Goal: Information Seeking & Learning: Learn about a topic

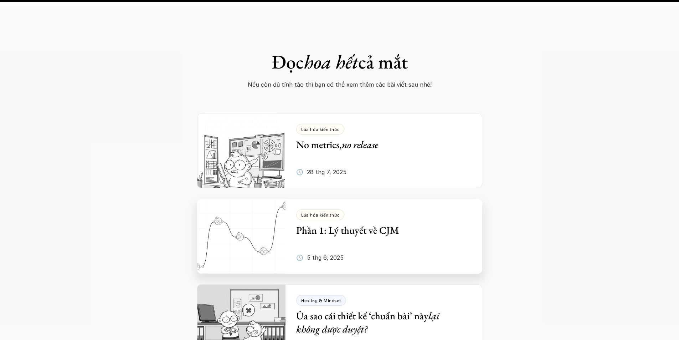
scroll to position [3493, 0]
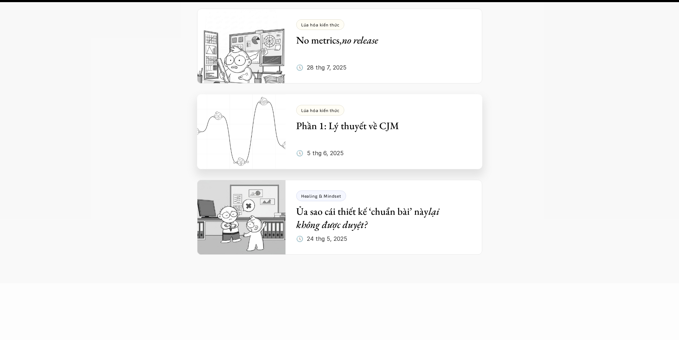
click at [346, 119] on h5 "Phần 1: Lý thuyết về CJM" at bounding box center [378, 125] width 165 height 13
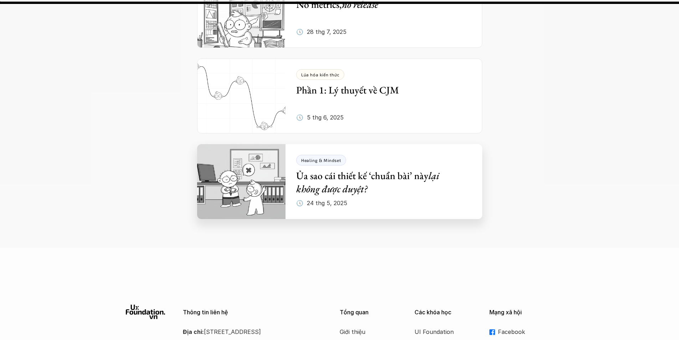
scroll to position [3386, 0]
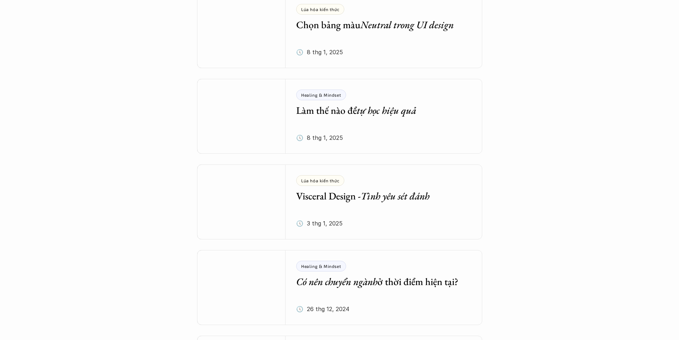
scroll to position [1131, 0]
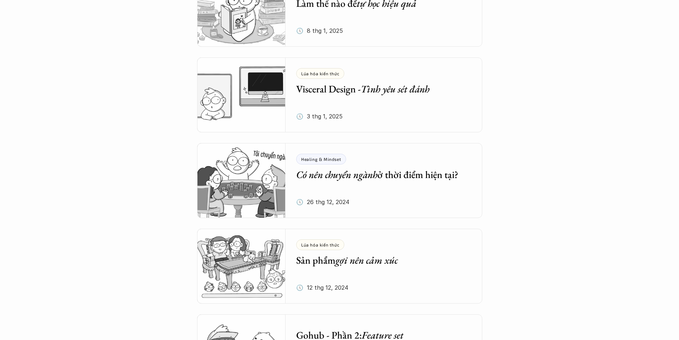
click at [352, 6] on h5 "Làm thế nào để tự học hiệu quả" at bounding box center [378, 3] width 165 height 13
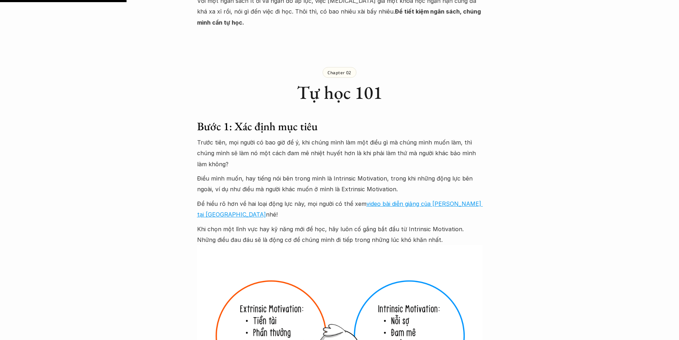
scroll to position [1033, 0]
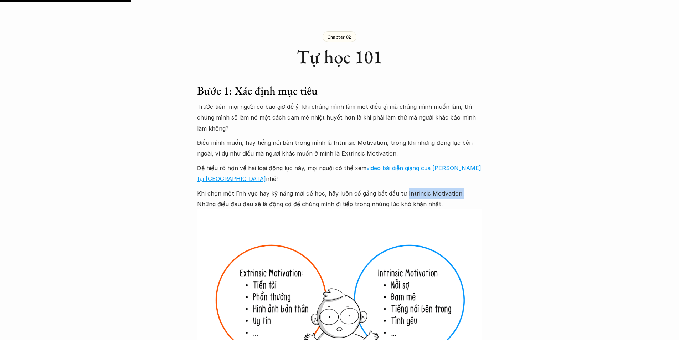
drag, startPoint x: 453, startPoint y: 170, endPoint x: 401, endPoint y: 165, distance: 52.3
copy p "Intrinsic Motivation."
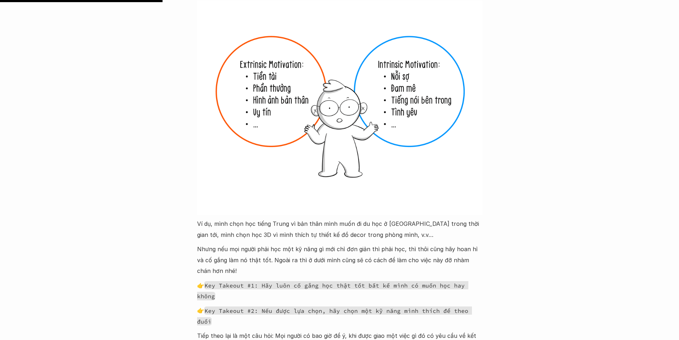
scroll to position [1283, 0]
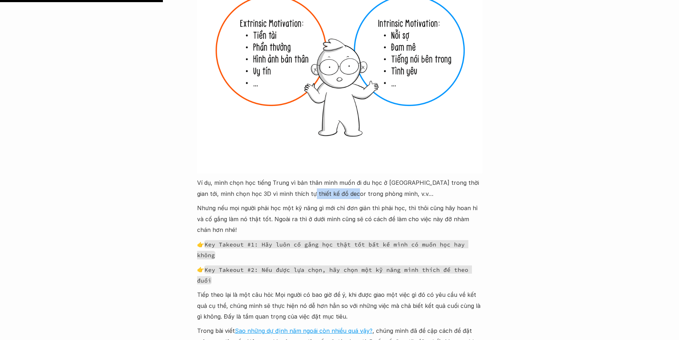
drag, startPoint x: 289, startPoint y: 167, endPoint x: 335, endPoint y: 176, distance: 46.8
click at [335, 177] on p "Ví dụ, mình chọn học tiếng Trung vì bản thân mình muốn đi du học ở [GEOGRAPHIC_…" at bounding box center [339, 188] width 285 height 22
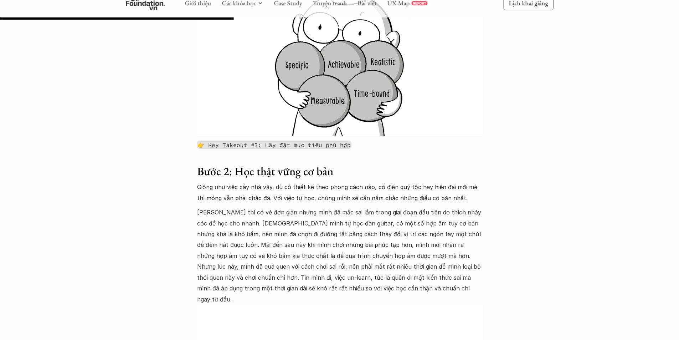
scroll to position [1853, 0]
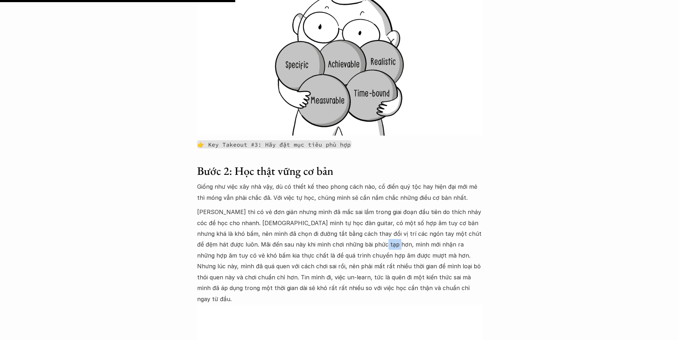
drag, startPoint x: 343, startPoint y: 191, endPoint x: 357, endPoint y: 191, distance: 13.6
click at [357, 206] on p "[PERSON_NAME] thì có vẻ đơn giản nhưng mình đã mắc sai lầm trong giai đoạn đầu …" at bounding box center [339, 255] width 285 height 98
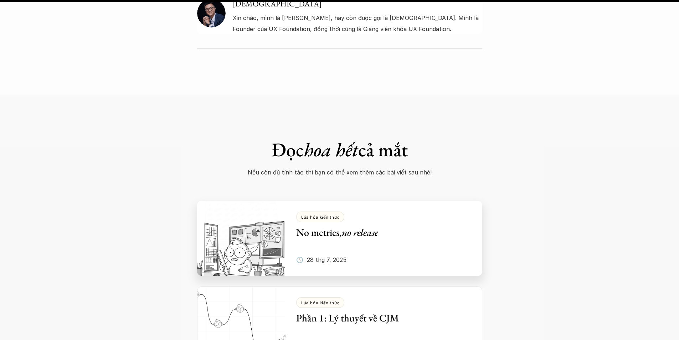
scroll to position [5880, 0]
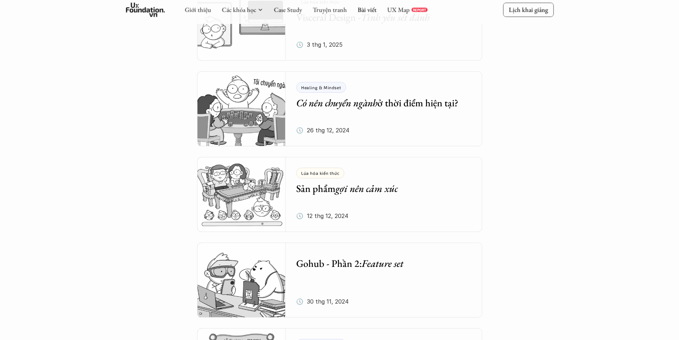
scroll to position [1202, 0]
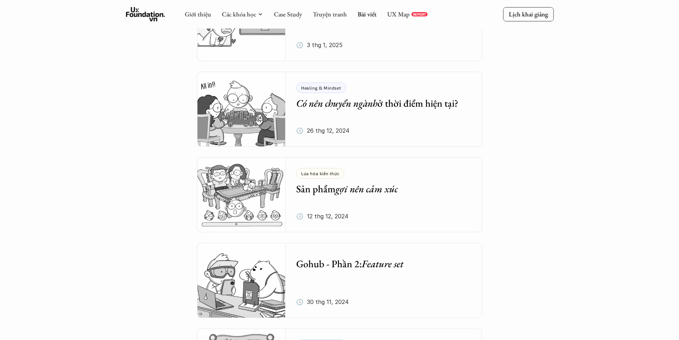
click at [371, 191] on em "gợi nên cảm xúc" at bounding box center [366, 188] width 62 height 13
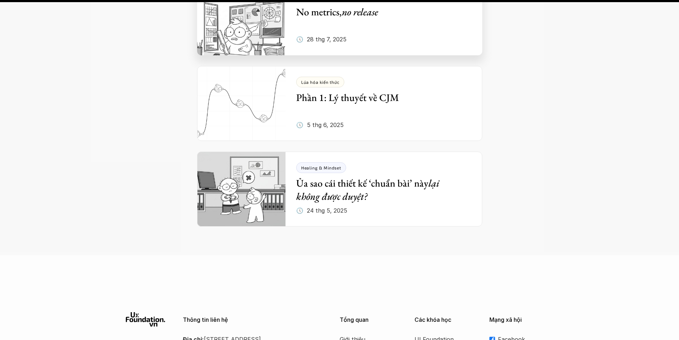
scroll to position [4490, 0]
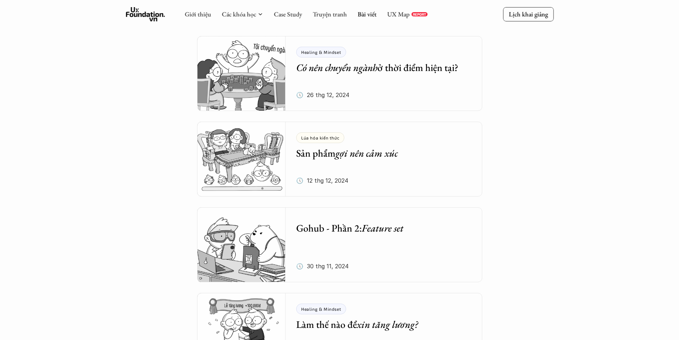
scroll to position [1273, 0]
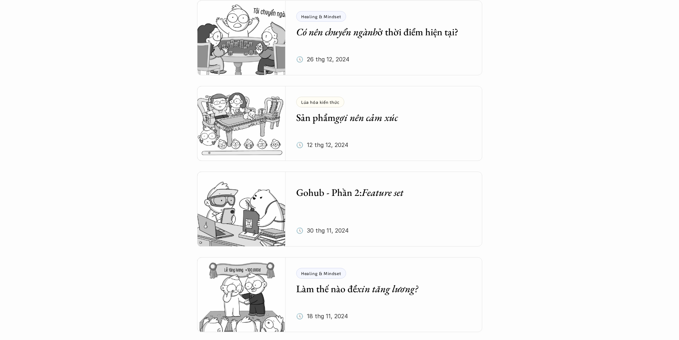
click at [387, 197] on em "Feature set" at bounding box center [383, 192] width 42 height 13
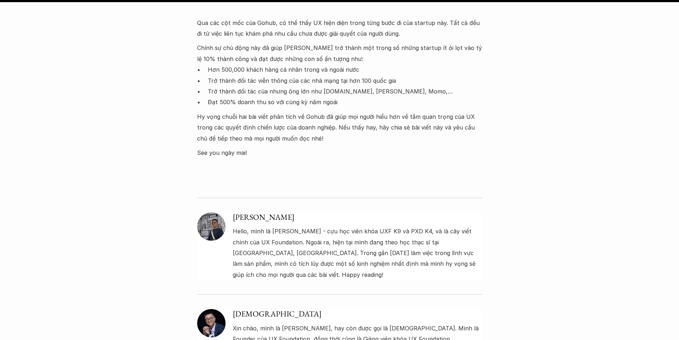
scroll to position [2210, 0]
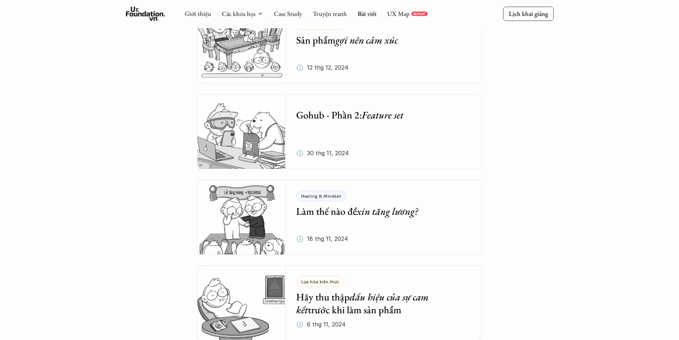
scroll to position [1345, 0]
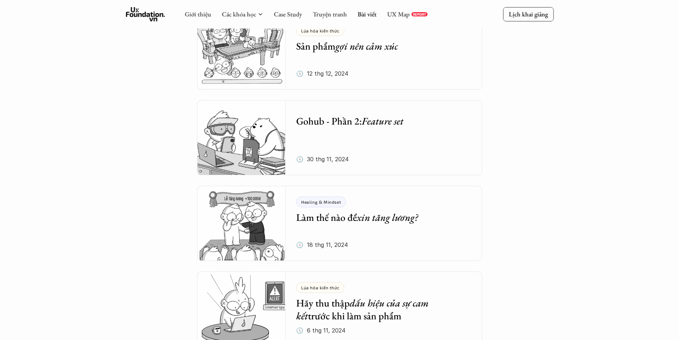
click at [338, 218] on h5 "Làm thế nào để xin tăng lương?" at bounding box center [378, 217] width 165 height 13
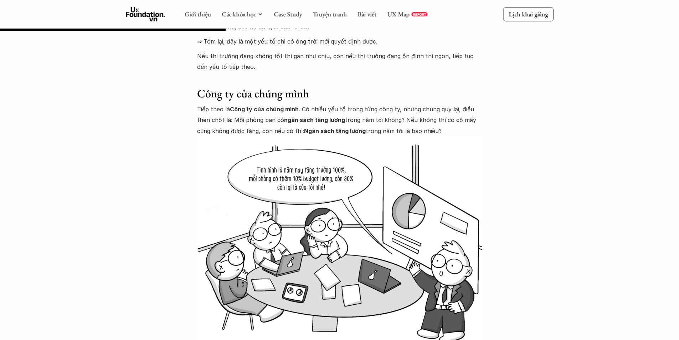
scroll to position [1354, 0]
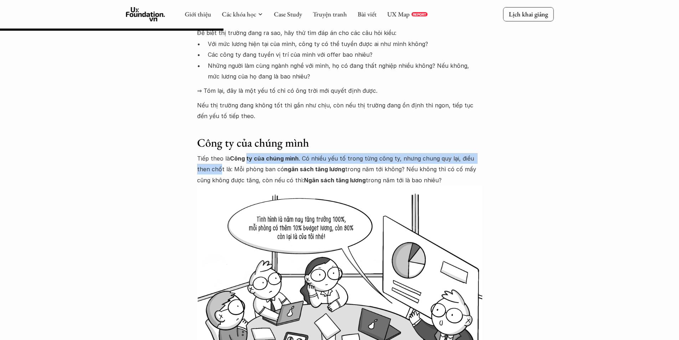
drag, startPoint x: 206, startPoint y: 165, endPoint x: 247, endPoint y: 161, distance: 41.2
click at [247, 161] on p "Tiếp theo là Công ty của chúng mình . Có nhiều yếu tố trong từng công ty, nhưng…" at bounding box center [339, 169] width 285 height 32
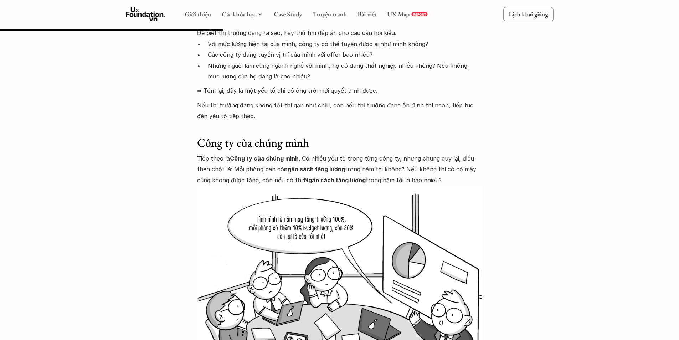
click at [260, 164] on p "Tiếp theo là Công ty của chúng mình . Có nhiều yếu tố trong từng công ty, nhưng…" at bounding box center [339, 169] width 285 height 32
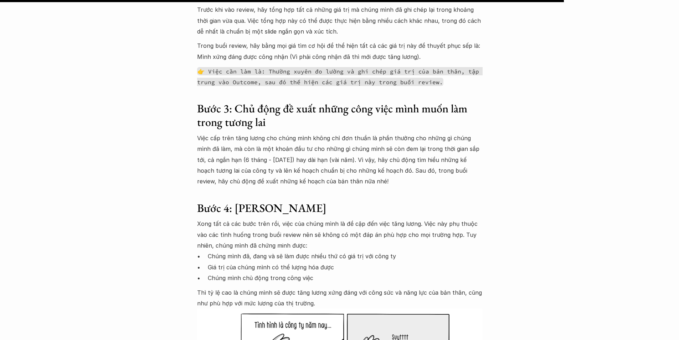
scroll to position [3421, 0]
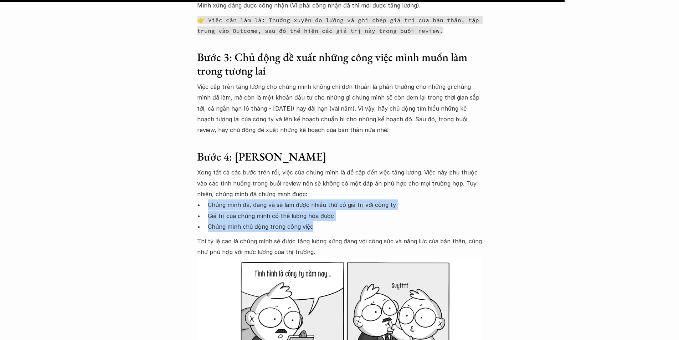
drag, startPoint x: 208, startPoint y: 160, endPoint x: 310, endPoint y: 183, distance: 104.8
click at [310, 199] on ul "Chúng mình đã, đang và sẽ làm được nhiều thứ có giá trị với công ty Giá trị của…" at bounding box center [339, 215] width 285 height 32
click at [297, 210] on p "Giá trị của chúng mình có thể lượng hóa được" at bounding box center [345, 215] width 274 height 11
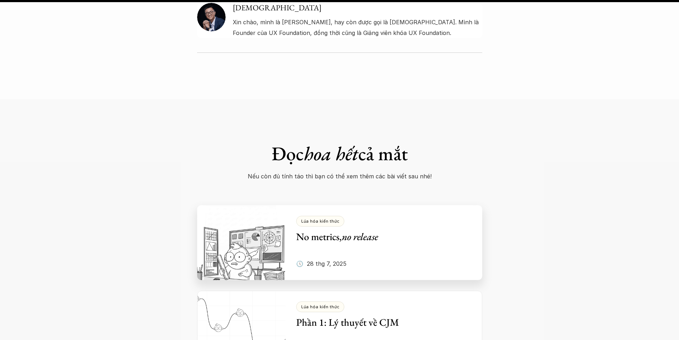
scroll to position [4562, 0]
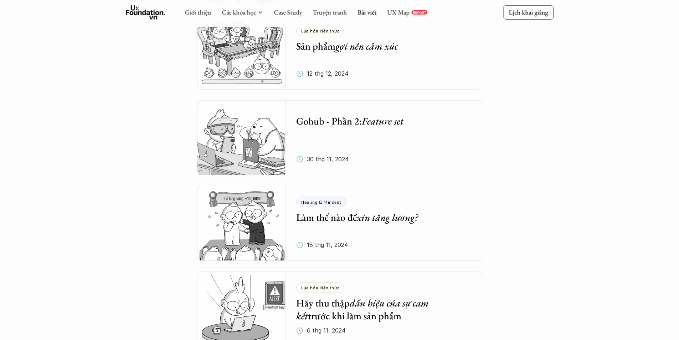
scroll to position [1487, 0]
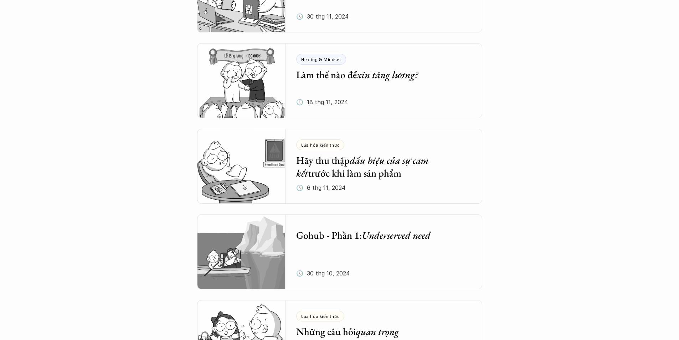
click at [326, 173] on h5 "Hãy thu thập dấu hiệu của sự cam kết trước khi làm sản phẩm" at bounding box center [378, 167] width 165 height 26
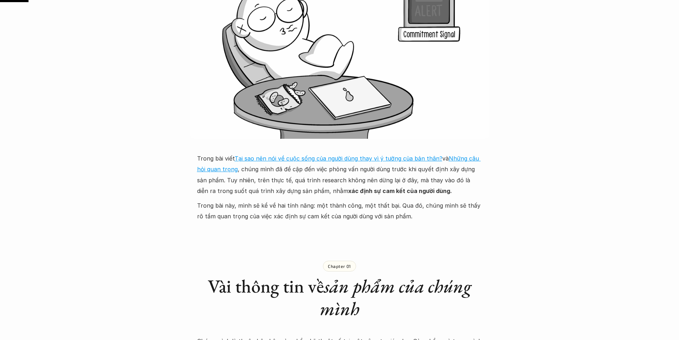
scroll to position [214, 0]
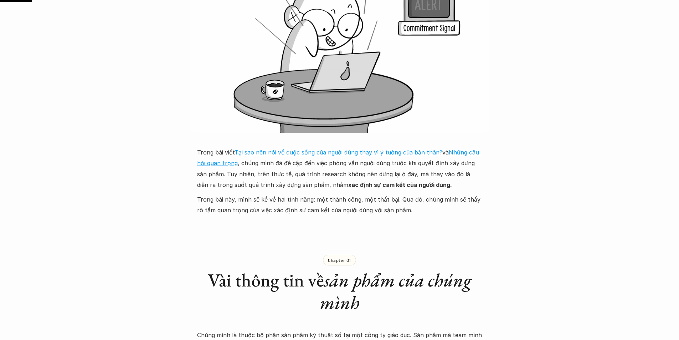
drag, startPoint x: 284, startPoint y: 171, endPoint x: 321, endPoint y: 184, distance: 39.7
click at [324, 182] on p "Trong bài viết Tại sao nên nói về cuộc sống của người dùng thay vì ý tưởng của …" at bounding box center [339, 168] width 285 height 43
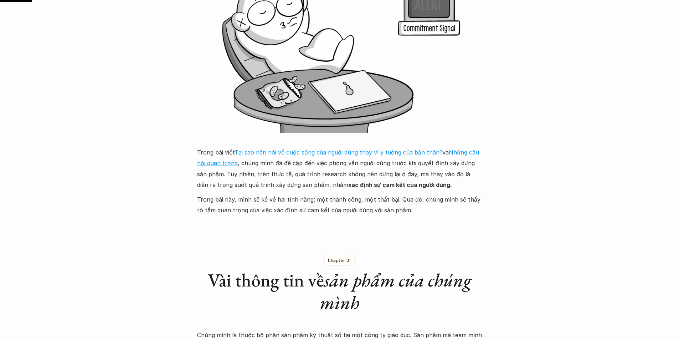
click at [306, 201] on p "Trong bài này, mình sẽ kể về hai tính năng: một thành công, một thất bại. Qua đ…" at bounding box center [339, 205] width 285 height 22
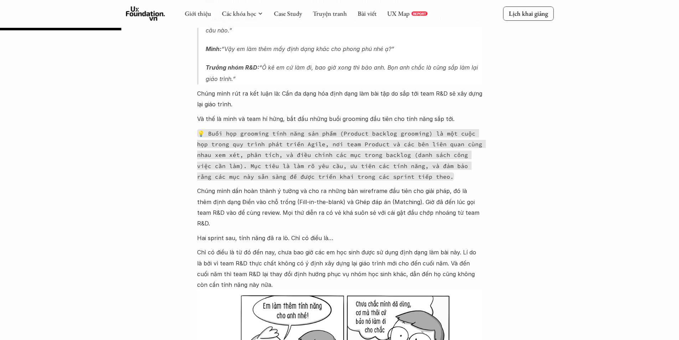
scroll to position [820, 0]
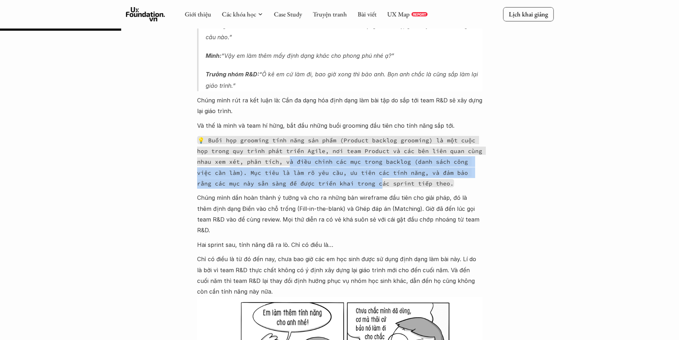
drag, startPoint x: 268, startPoint y: 132, endPoint x: 331, endPoint y: 145, distance: 64.1
click at [331, 145] on p "💡 Buổi họp grooming tính năng sản phẩm (Product backlog grooming) là một cuộc h…" at bounding box center [339, 161] width 285 height 54
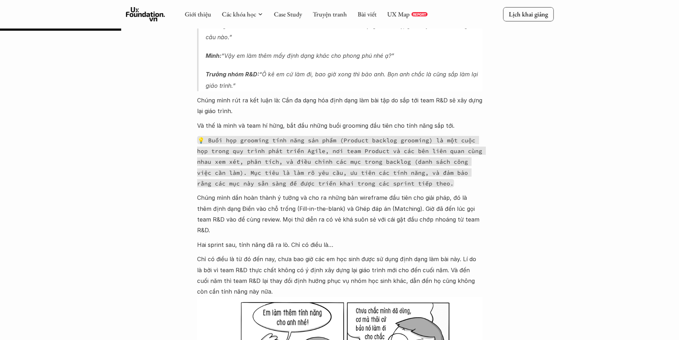
click at [366, 145] on p "💡 Buổi họp grooming tính năng sản phẩm (Product backlog grooming) là một cuộc h…" at bounding box center [339, 161] width 285 height 54
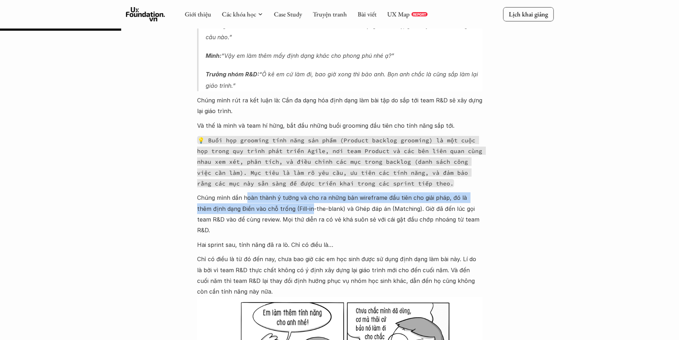
drag, startPoint x: 246, startPoint y: 165, endPoint x: 295, endPoint y: 173, distance: 49.5
click at [295, 192] on p "Chúng mình dần hoàn thành ý tưởng và cho ra những bản wireframe đầu tiên cho gi…" at bounding box center [339, 213] width 285 height 43
click at [328, 192] on p "Chúng mình dần hoàn thành ý tưởng và cho ra những bản wireframe đầu tiên cho gi…" at bounding box center [339, 213] width 285 height 43
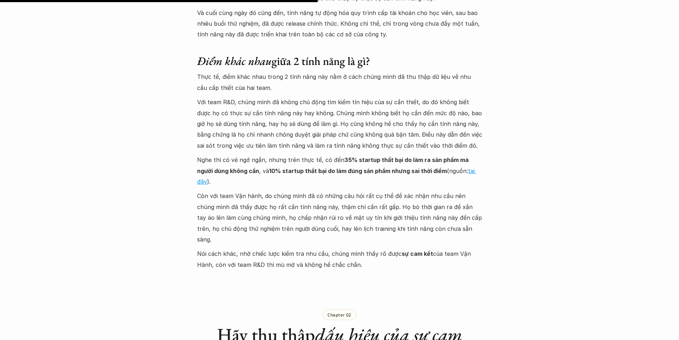
scroll to position [2174, 0]
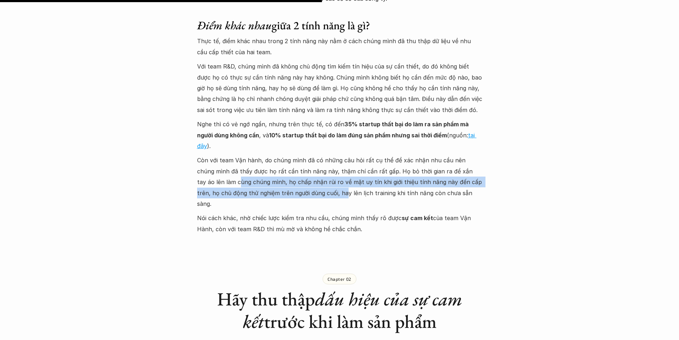
drag, startPoint x: 200, startPoint y: 130, endPoint x: 293, endPoint y: 139, distance: 93.8
click at [293, 155] on p "Còn với team Vận hành, do chúng mình đã có những câu hỏi rất cụ thể để xác nhận…" at bounding box center [339, 182] width 285 height 54
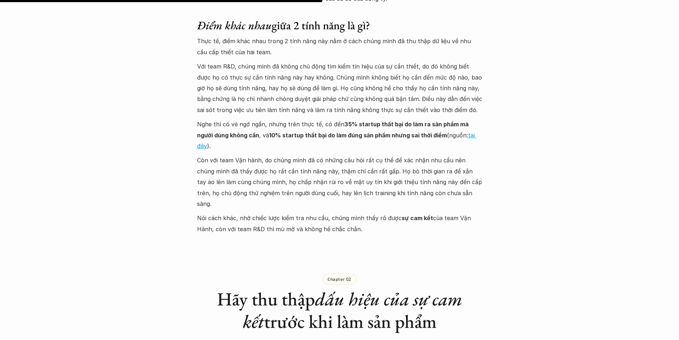
click at [298, 212] on p "Nói cách khác, nhờ chiếc lược kiểm tra nhu cầu, chúng mình thấy rõ được sự cam …" at bounding box center [339, 223] width 285 height 22
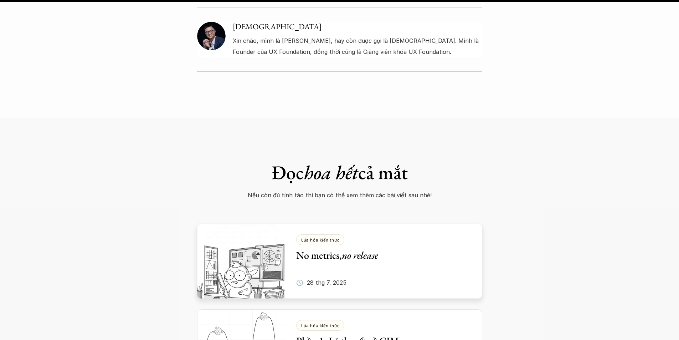
scroll to position [5132, 0]
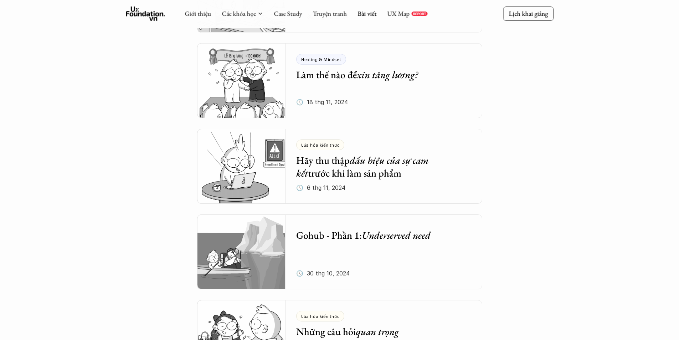
scroll to position [1594, 0]
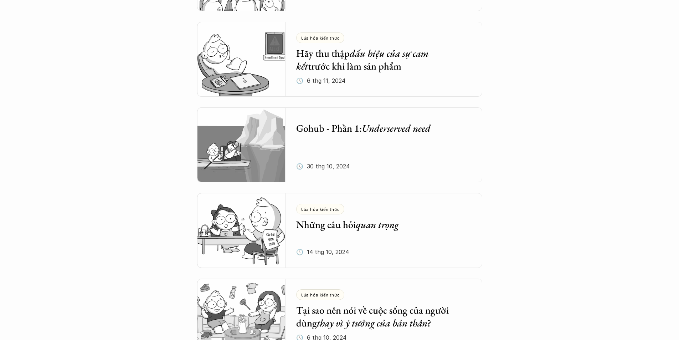
click at [349, 131] on h5 "Gohub - Phần 1: Underserved need" at bounding box center [378, 128] width 165 height 13
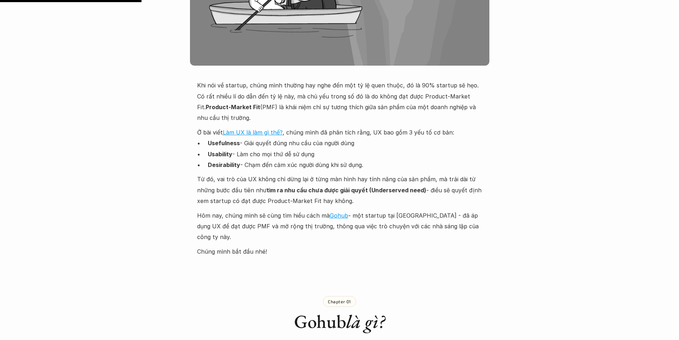
scroll to position [356, 0]
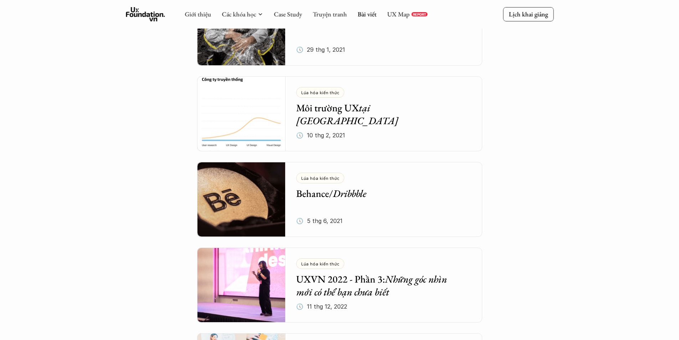
scroll to position [2307, 0]
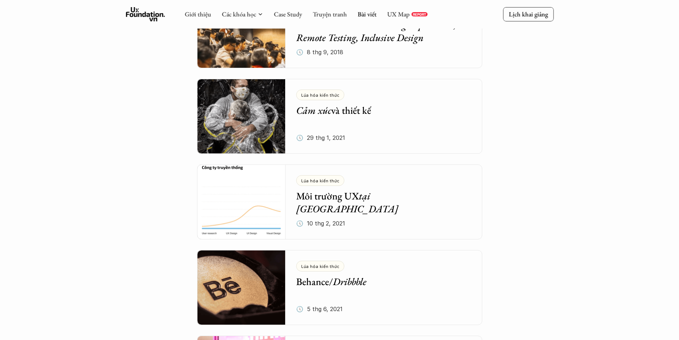
click at [318, 277] on h5 "Behance/ Dribbble" at bounding box center [378, 281] width 165 height 13
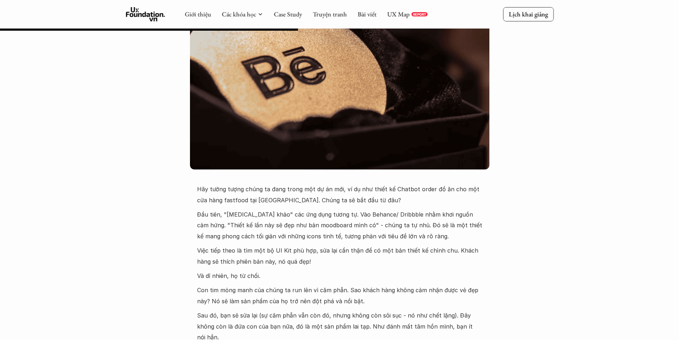
scroll to position [143, 0]
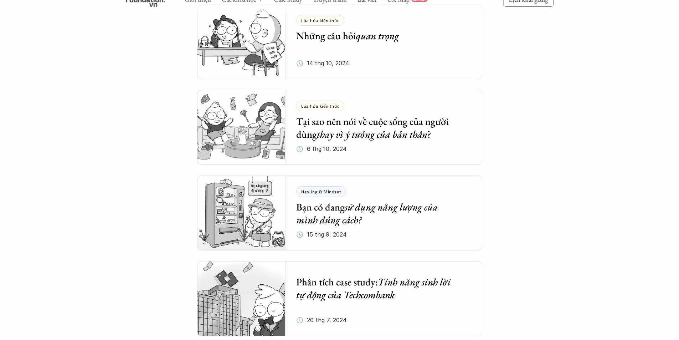
scroll to position [1772, 0]
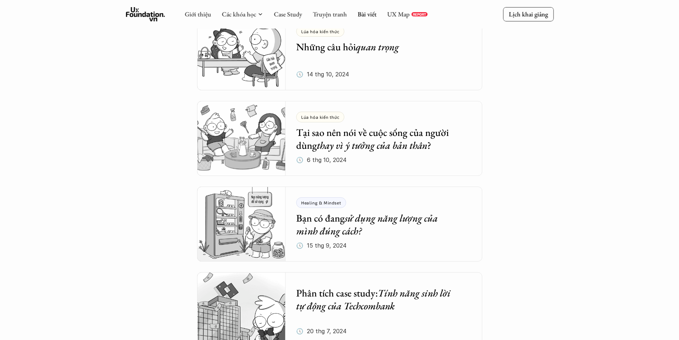
click at [328, 37] on div "Lúa hóa kiến thức Những câu hỏi quan trọng" at bounding box center [378, 39] width 165 height 27
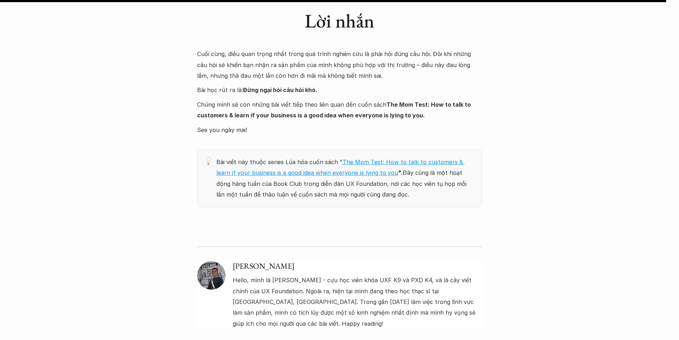
scroll to position [3635, 0]
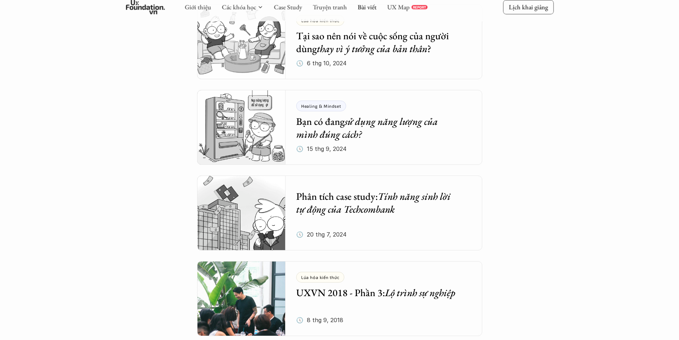
scroll to position [1878, 0]
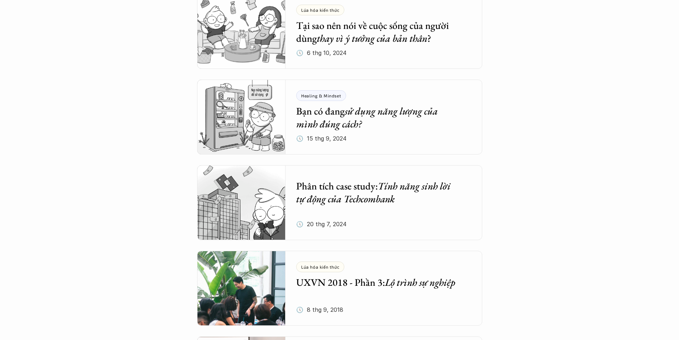
click at [324, 111] on h5 "Bạn có đang sử dụng năng lượng của mình đúng cách?" at bounding box center [378, 117] width 165 height 26
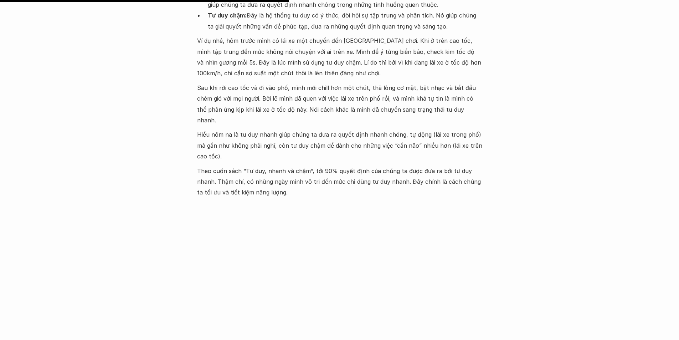
scroll to position [1176, 0]
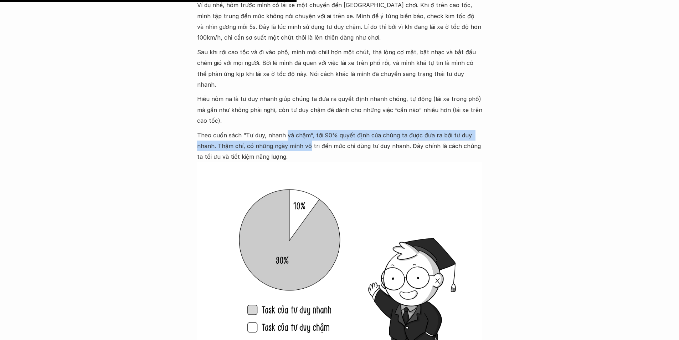
drag, startPoint x: 285, startPoint y: 127, endPoint x: 309, endPoint y: 130, distance: 23.7
click at [309, 130] on p "Theo cuốn sách “Tư duy, nhanh và chậm”, tới 90% quyết định của chúng ta được đư…" at bounding box center [339, 146] width 285 height 32
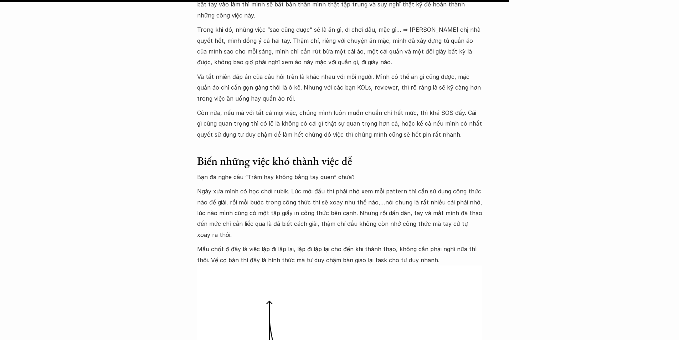
scroll to position [2031, 0]
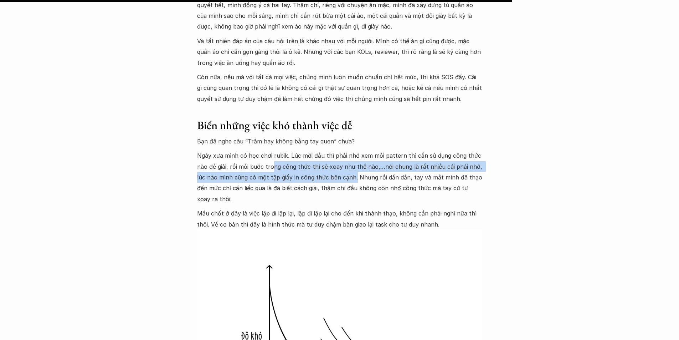
drag, startPoint x: 271, startPoint y: 161, endPoint x: 352, endPoint y: 169, distance: 81.3
click at [353, 167] on p "Ngày xưa mình có học chơi rubik. Lúc mới đầu thì phải nhớ xem mỗi pattern thì c…" at bounding box center [339, 177] width 285 height 54
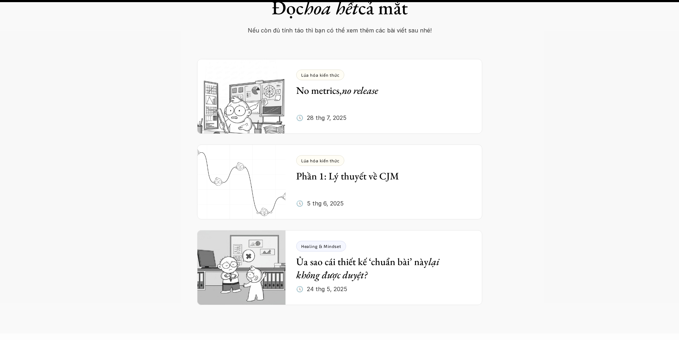
scroll to position [3207, 0]
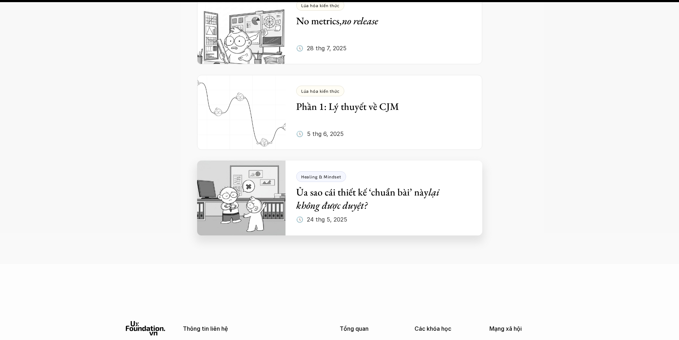
click at [341, 196] on em "lại không được duyệt?" at bounding box center [368, 198] width 145 height 26
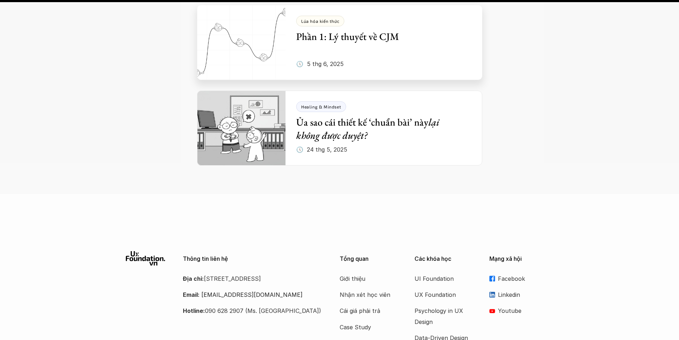
scroll to position [3357, 0]
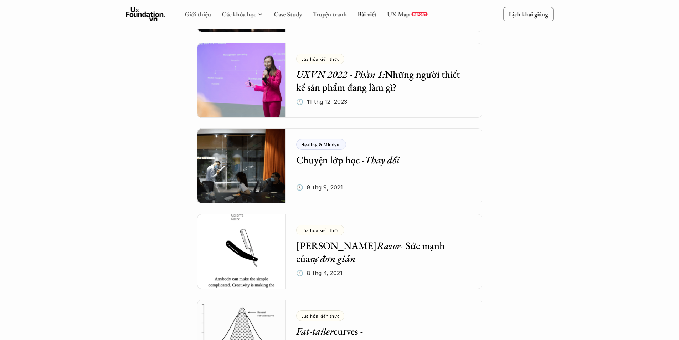
scroll to position [2770, 0]
click at [282, 15] on link "Case Study" at bounding box center [288, 14] width 28 height 8
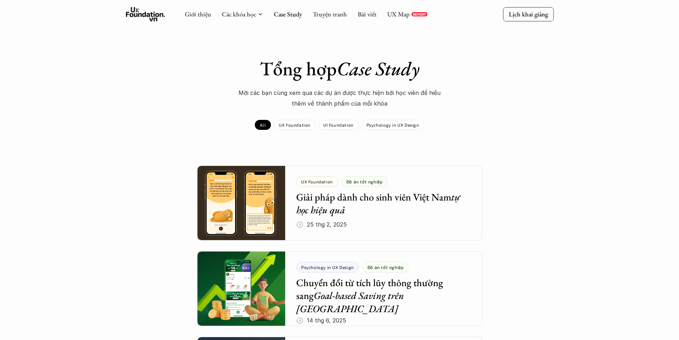
click at [414, 16] on div "UX Map REPORT" at bounding box center [407, 14] width 40 height 8
click at [401, 13] on link "UX Map" at bounding box center [398, 14] width 22 height 8
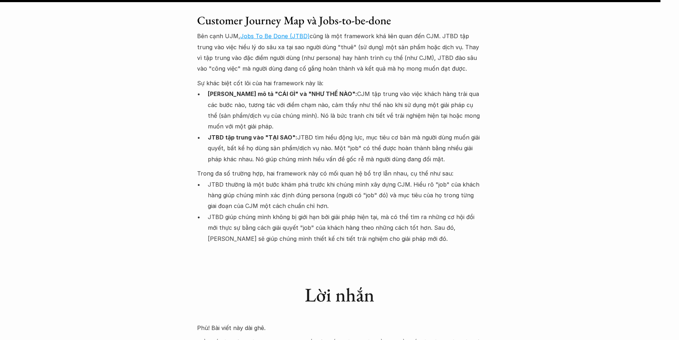
scroll to position [5310, 0]
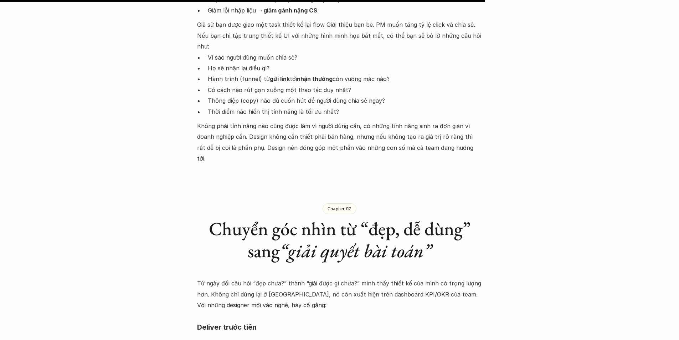
scroll to position [820, 0]
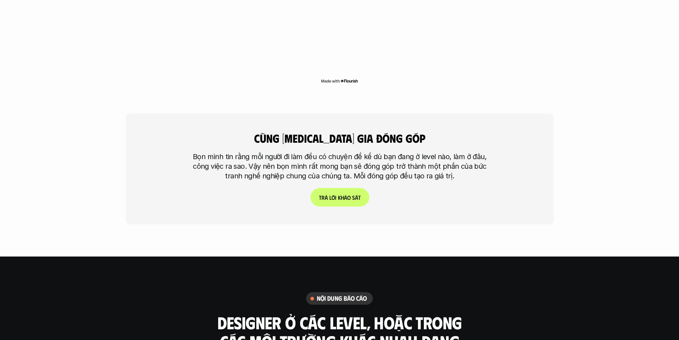
scroll to position [1818, 0]
